Goal: Find specific page/section: Find specific page/section

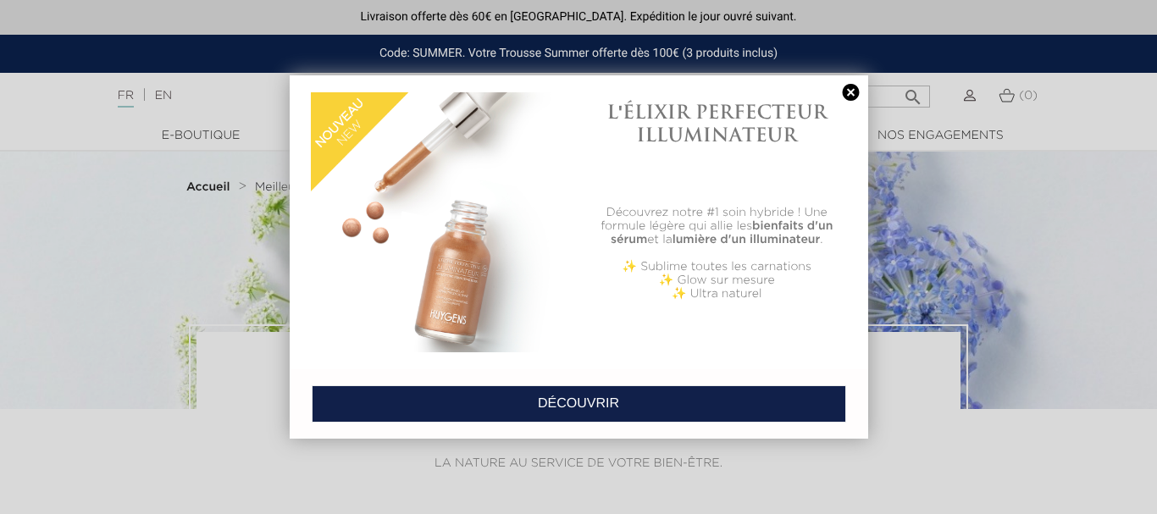
click at [853, 89] on link at bounding box center [851, 93] width 24 height 18
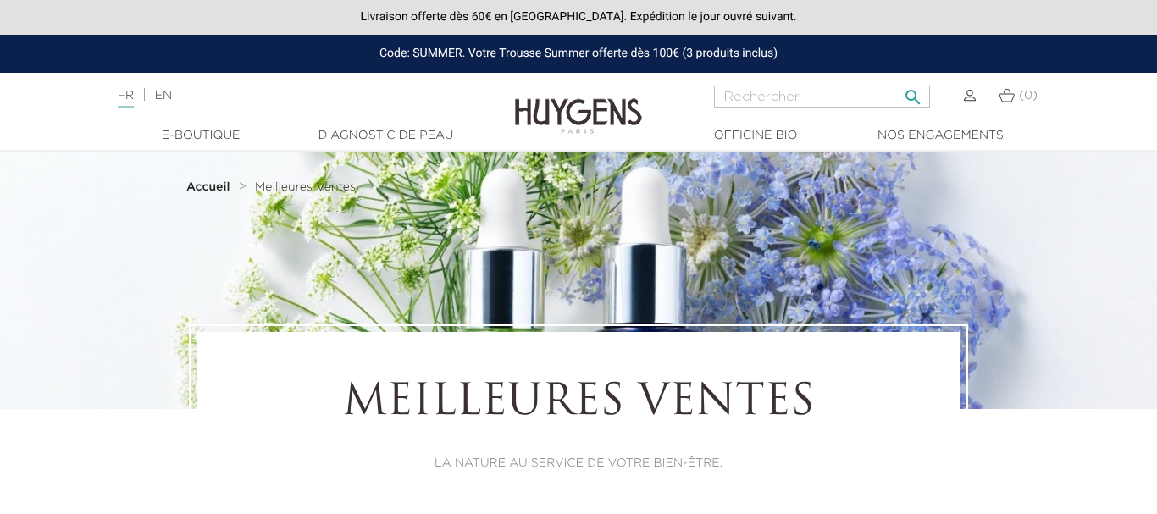
click at [783, 93] on input "Rechercher" at bounding box center [822, 97] width 216 height 22
type input "carte cadeau"
click at [898, 80] on button " Rechercher" at bounding box center [913, 91] width 30 height 23
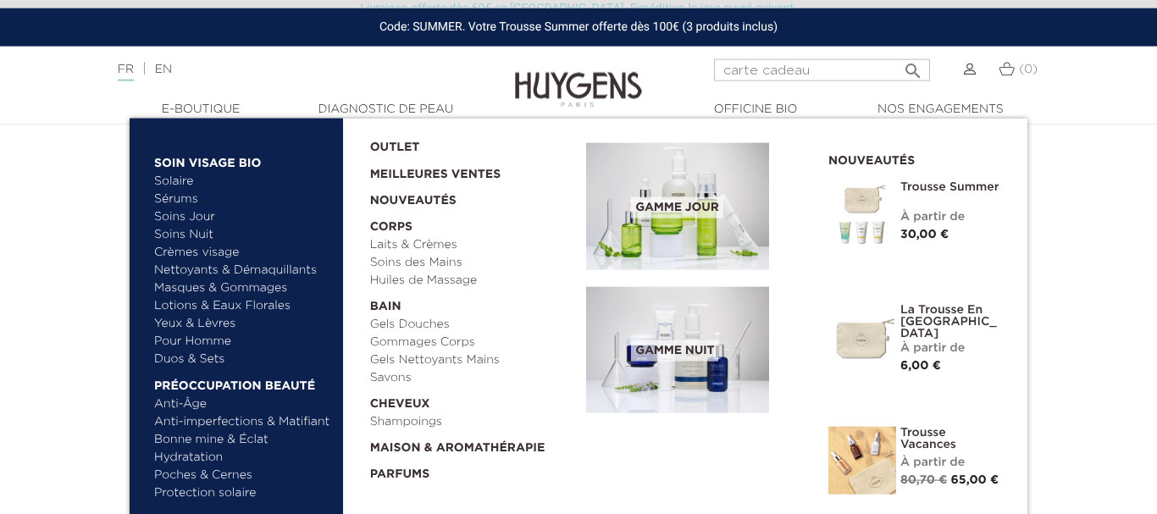
scroll to position [130, 0]
click at [296, 460] on link "Hydratation" at bounding box center [242, 458] width 177 height 18
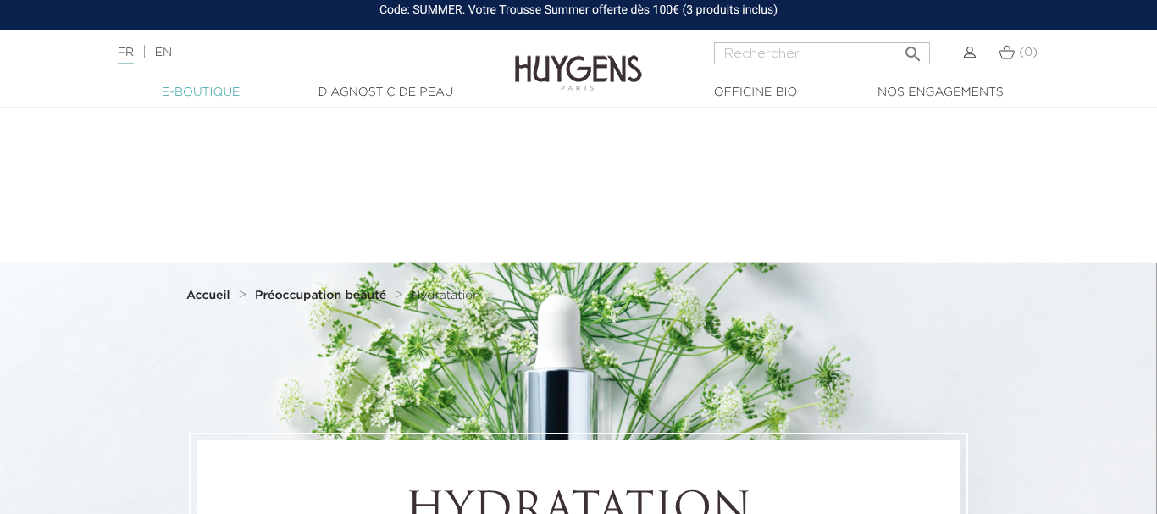
scroll to position [43, 0]
